Goal: Find specific page/section: Find specific page/section

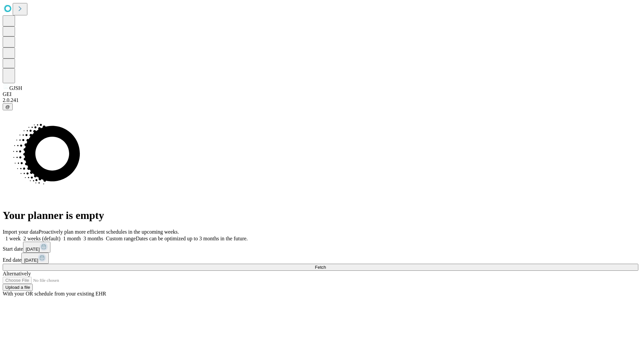
click at [326, 265] on span "Fetch" at bounding box center [320, 267] width 11 height 5
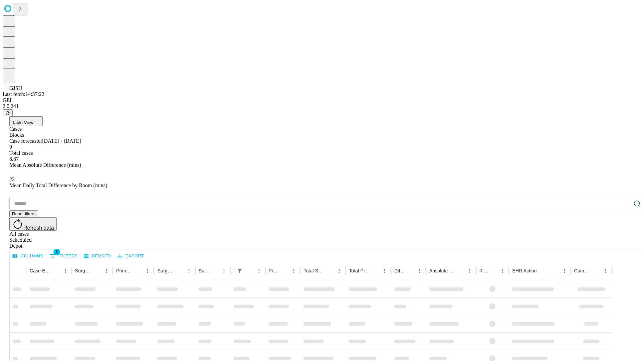
click at [624, 243] on div "Depot" at bounding box center [327, 246] width 636 height 6
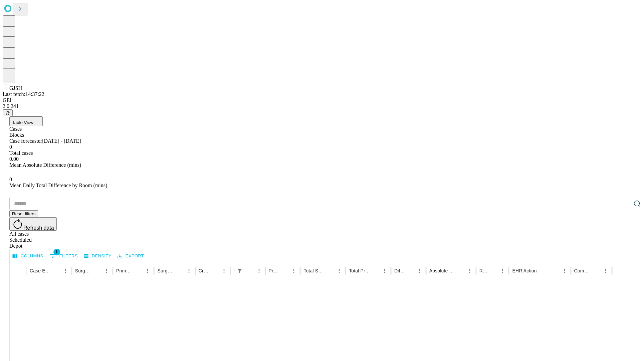
click at [569, 231] on div "All cases" at bounding box center [327, 234] width 636 height 6
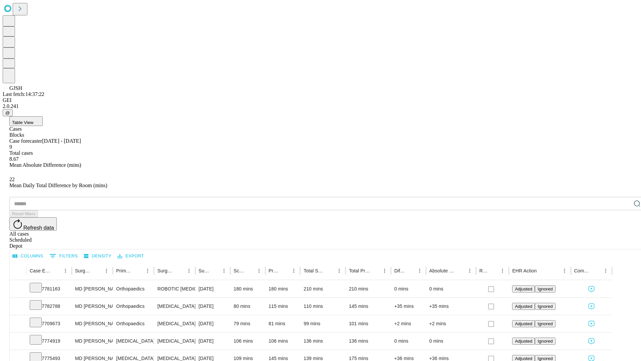
type input "*******"
